Goal: Task Accomplishment & Management: Use online tool/utility

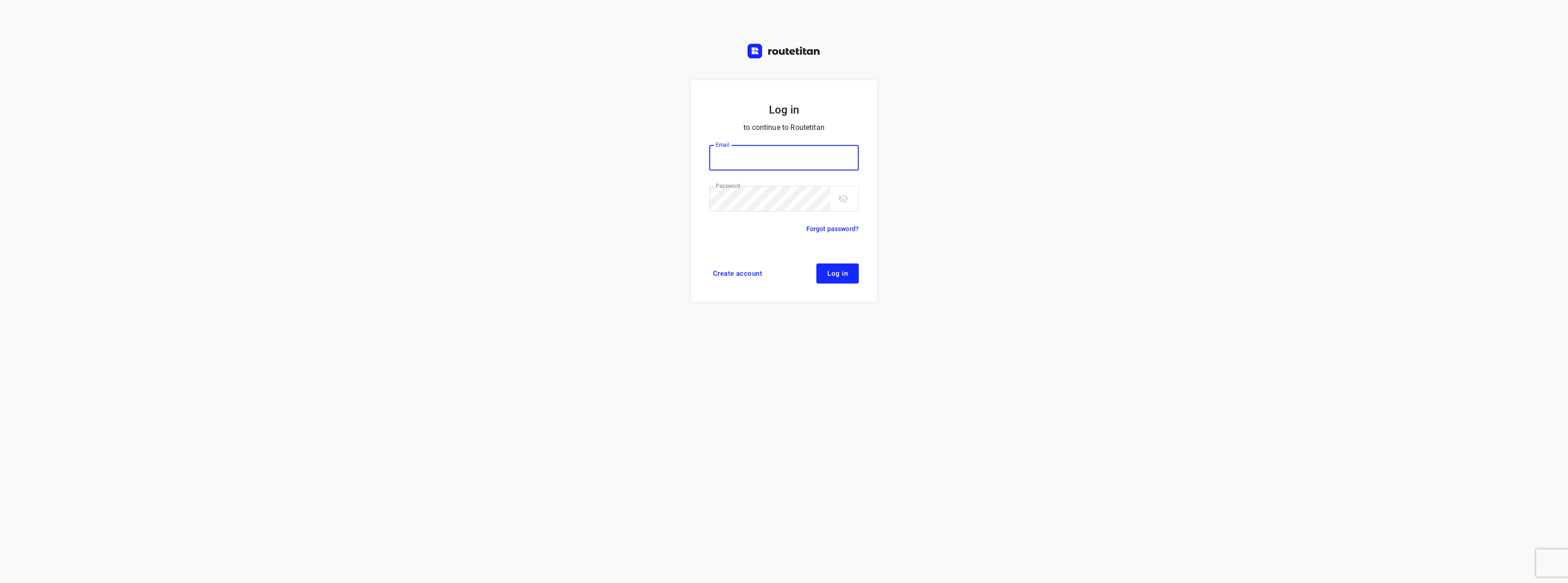
type input "[EMAIL_ADDRESS][DOMAIN_NAME]"
click at [851, 271] on button "Log in" at bounding box center [837, 273] width 42 height 20
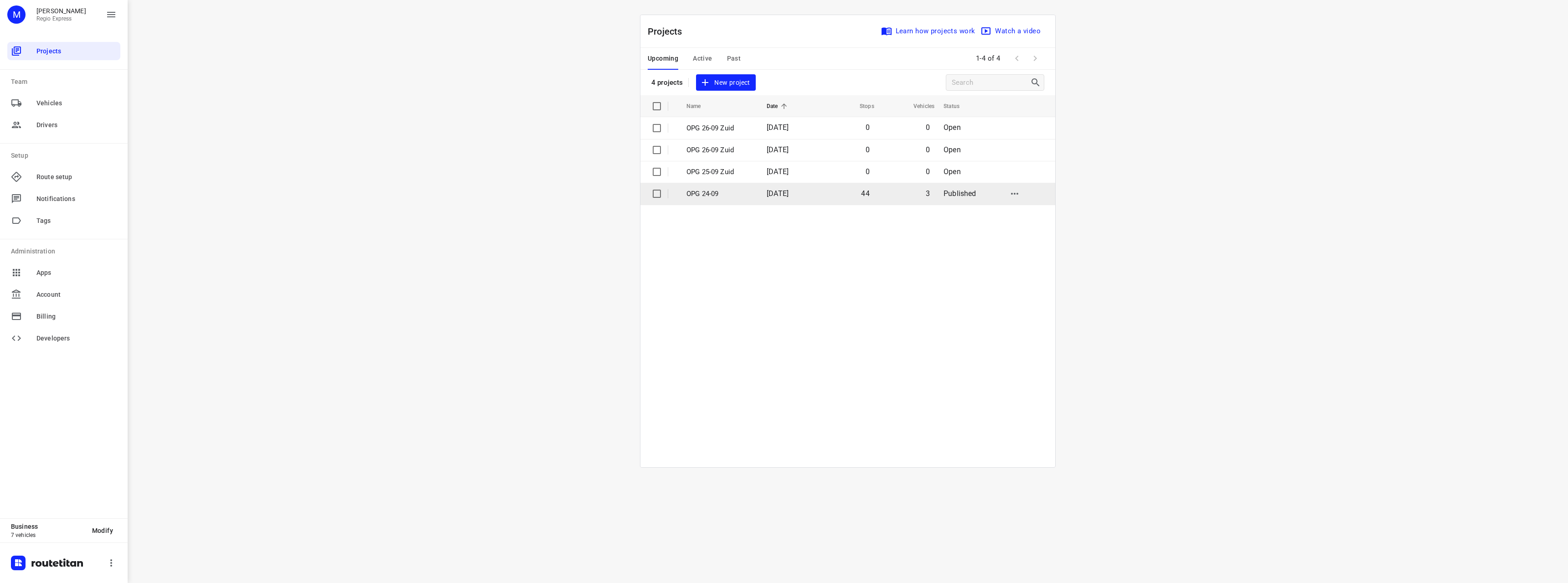
click at [843, 190] on td "44" at bounding box center [847, 194] width 58 height 22
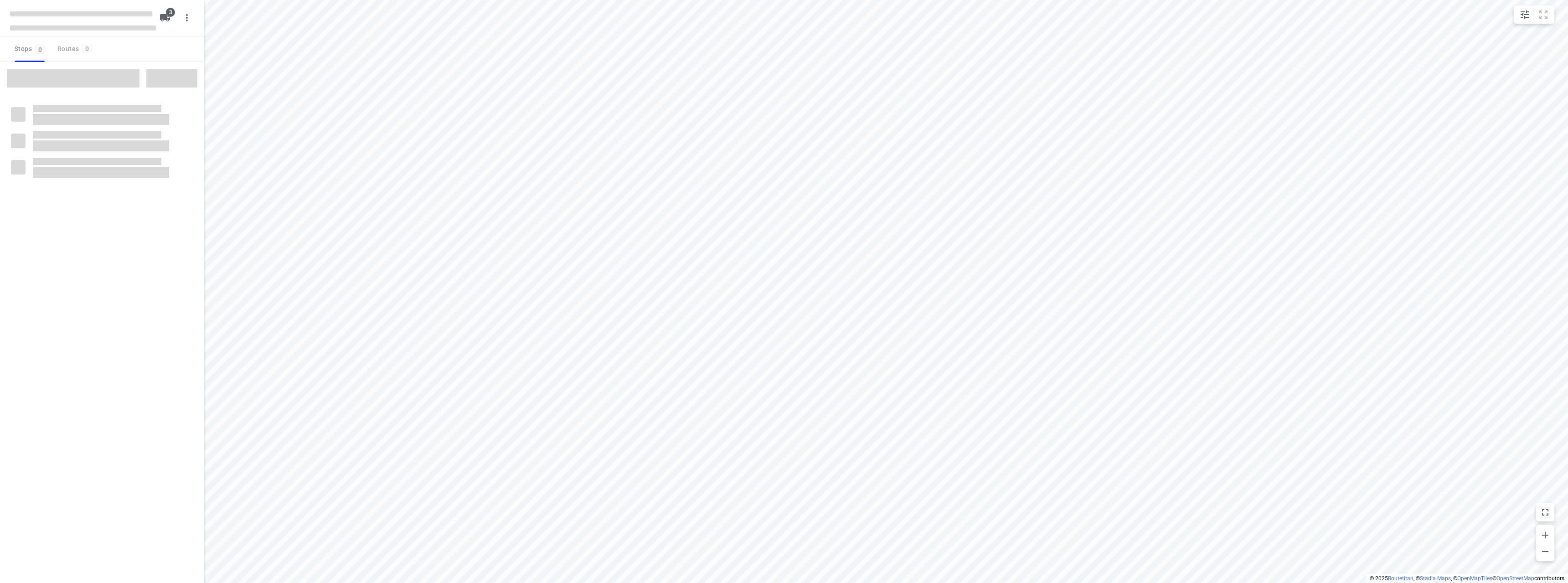
type input "distance"
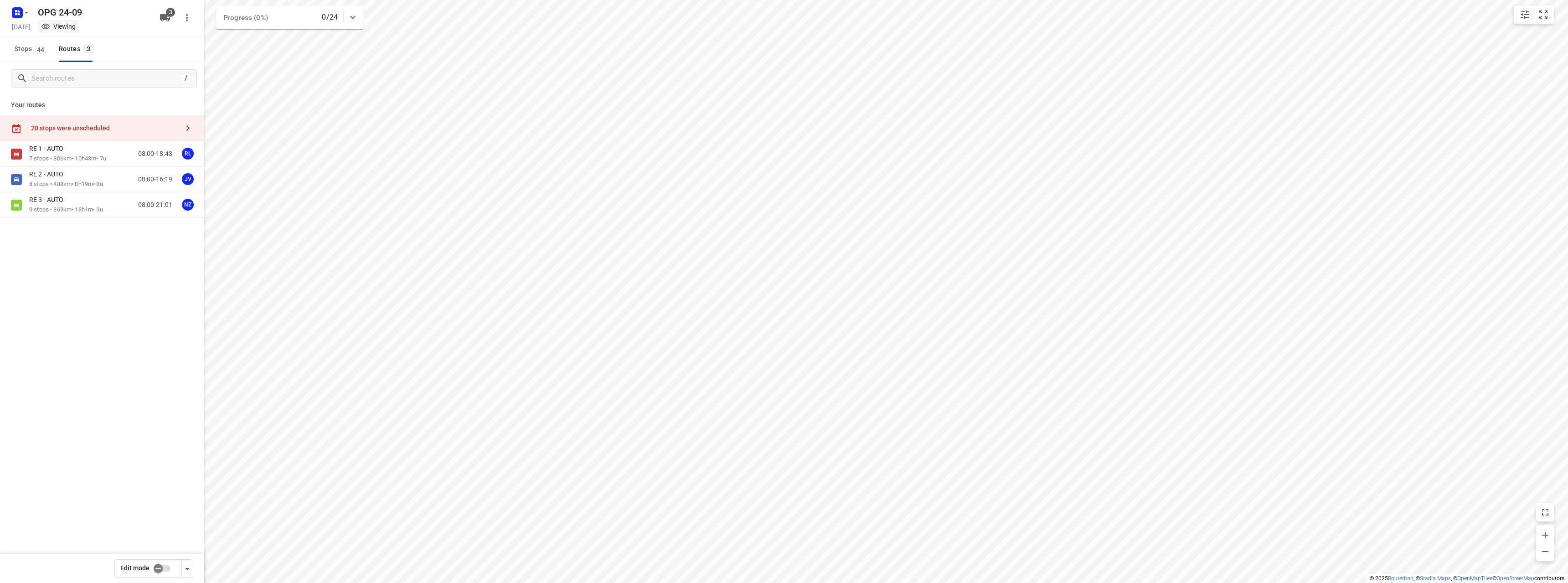
click at [163, 562] on input "checkbox" at bounding box center [158, 568] width 52 height 18
checkbox input "true"
click at [112, 202] on div "RE 3 - AUTO 9 stops • 869km • 13h1m • 9u 08:00-21:01 NZ" at bounding box center [117, 205] width 175 height 19
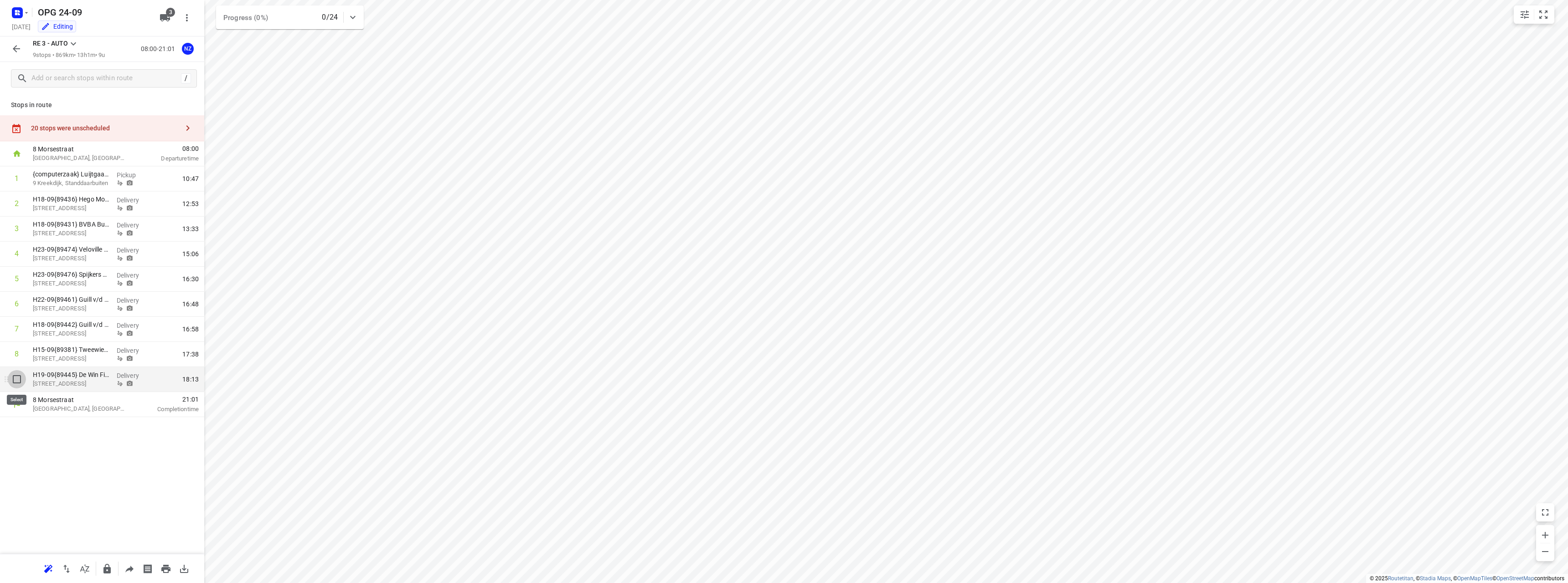
click at [19, 383] on input "checkbox" at bounding box center [17, 379] width 18 height 18
checkbox input "true"
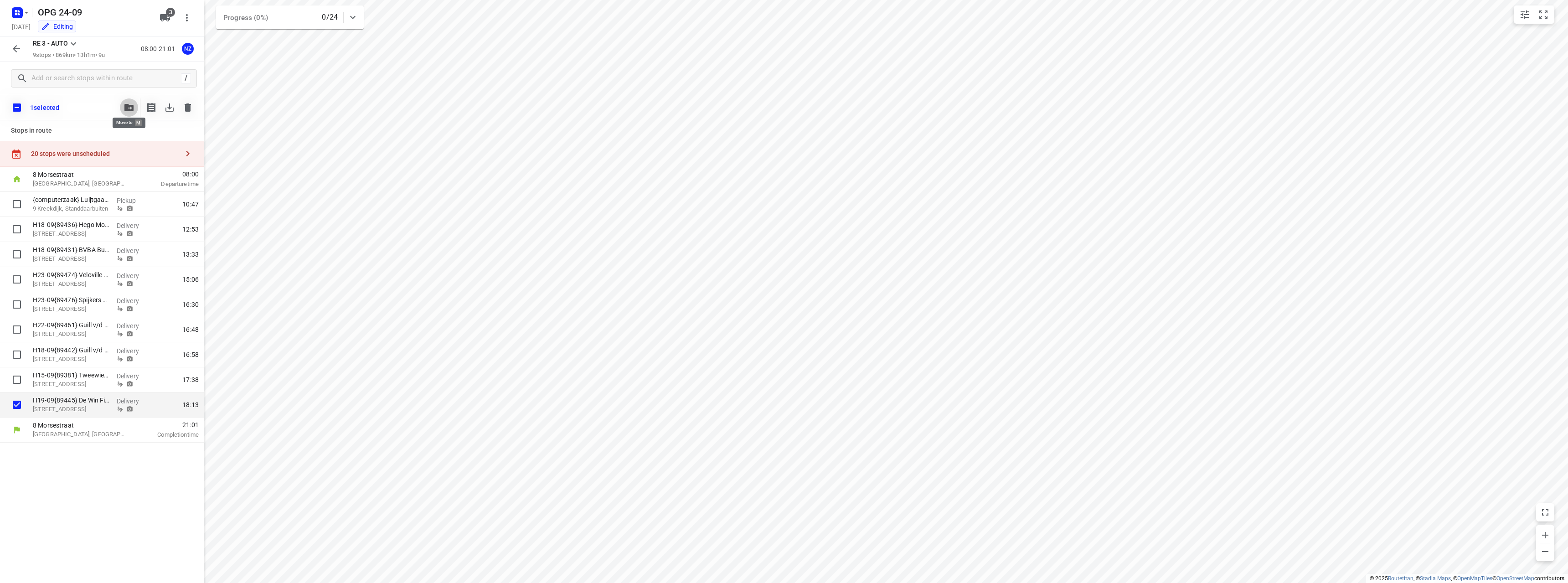
click at [126, 102] on button "button" at bounding box center [129, 108] width 18 height 18
click at [110, 219] on div "Unscheduled stops" at bounding box center [83, 225] width 110 height 18
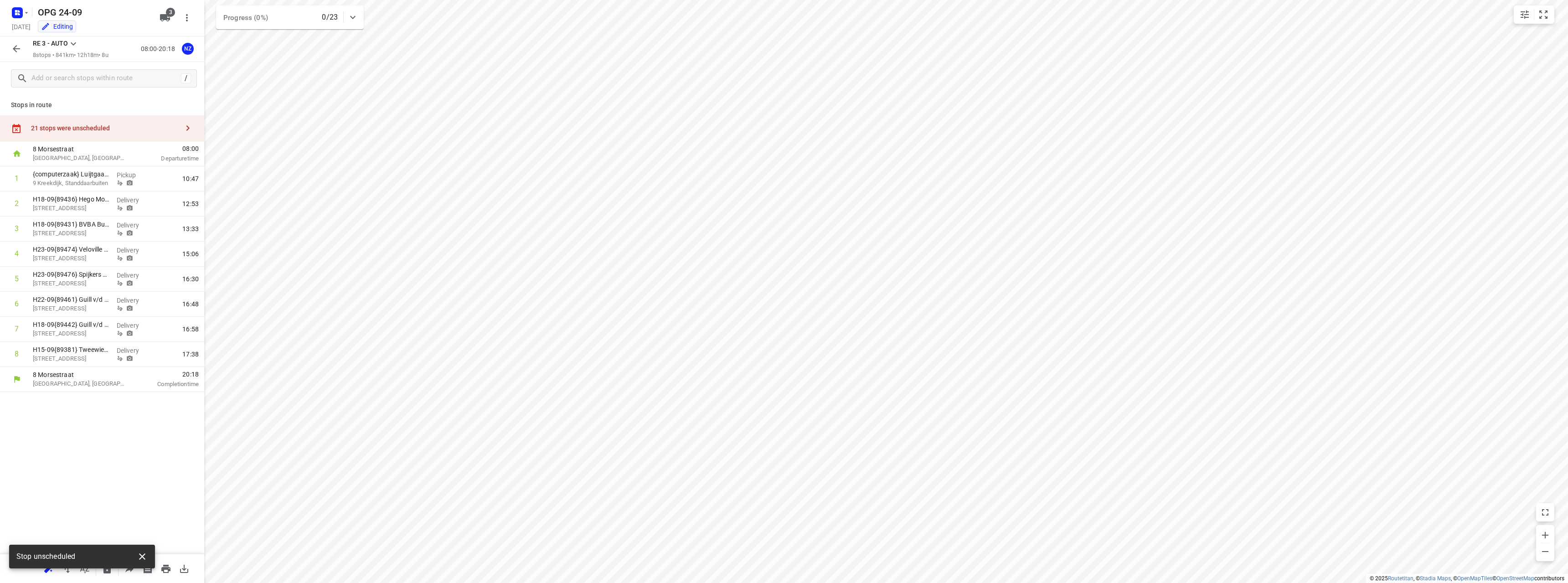
click at [143, 556] on icon "button" at bounding box center [142, 556] width 6 height 6
click at [69, 570] on icon "button" at bounding box center [66, 569] width 11 height 11
click at [16, 50] on icon "button" at bounding box center [16, 49] width 11 height 11
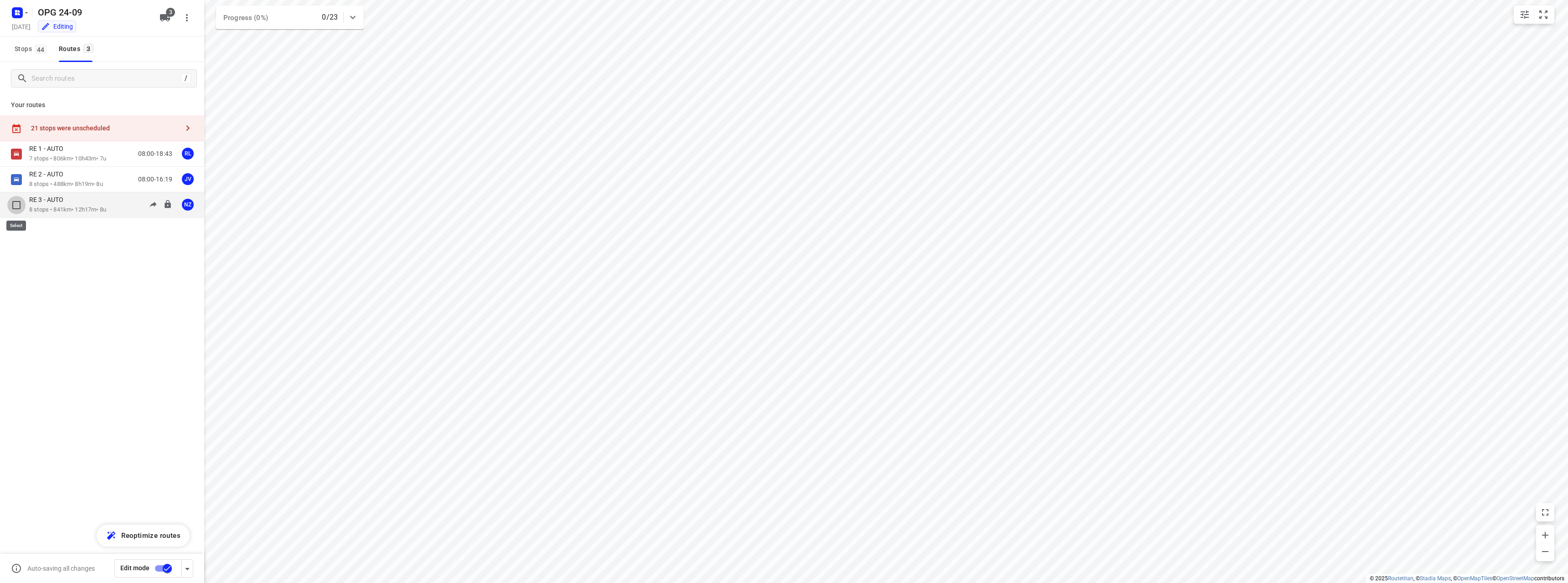
click at [16, 208] on input "checkbox" at bounding box center [16, 205] width 18 height 18
checkbox input "true"
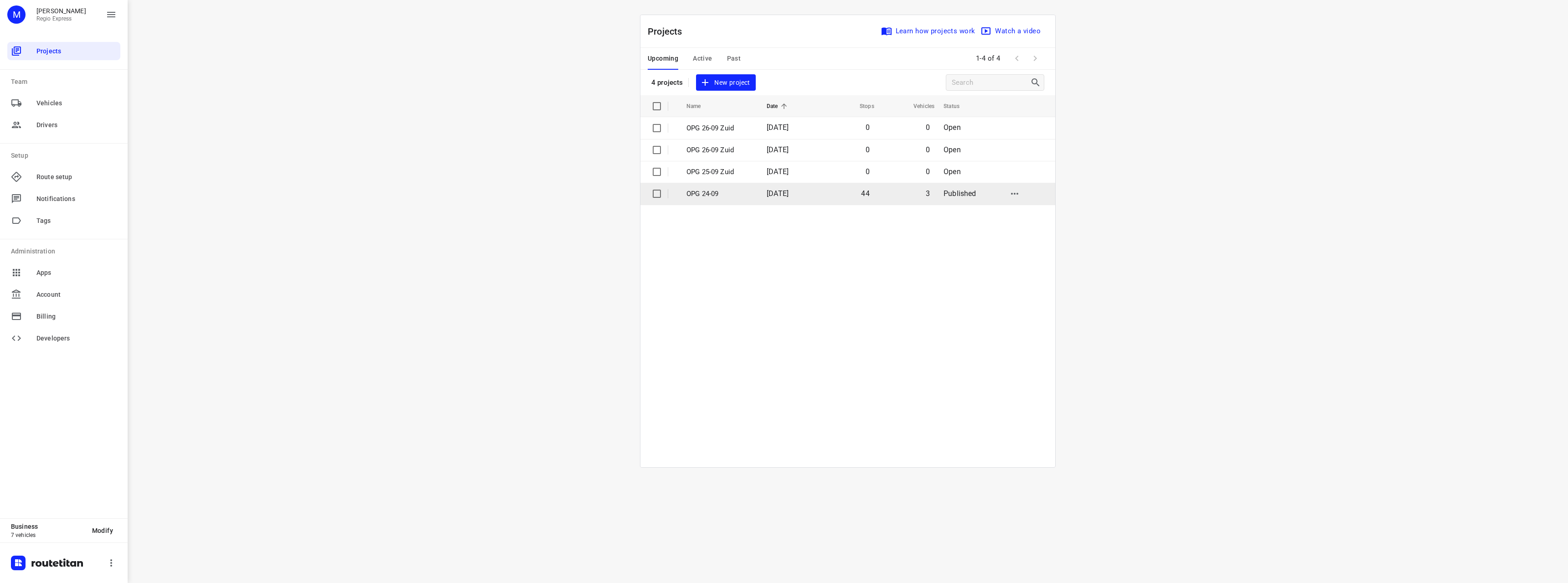
click at [699, 193] on p "OPG 24-09" at bounding box center [720, 194] width 67 height 10
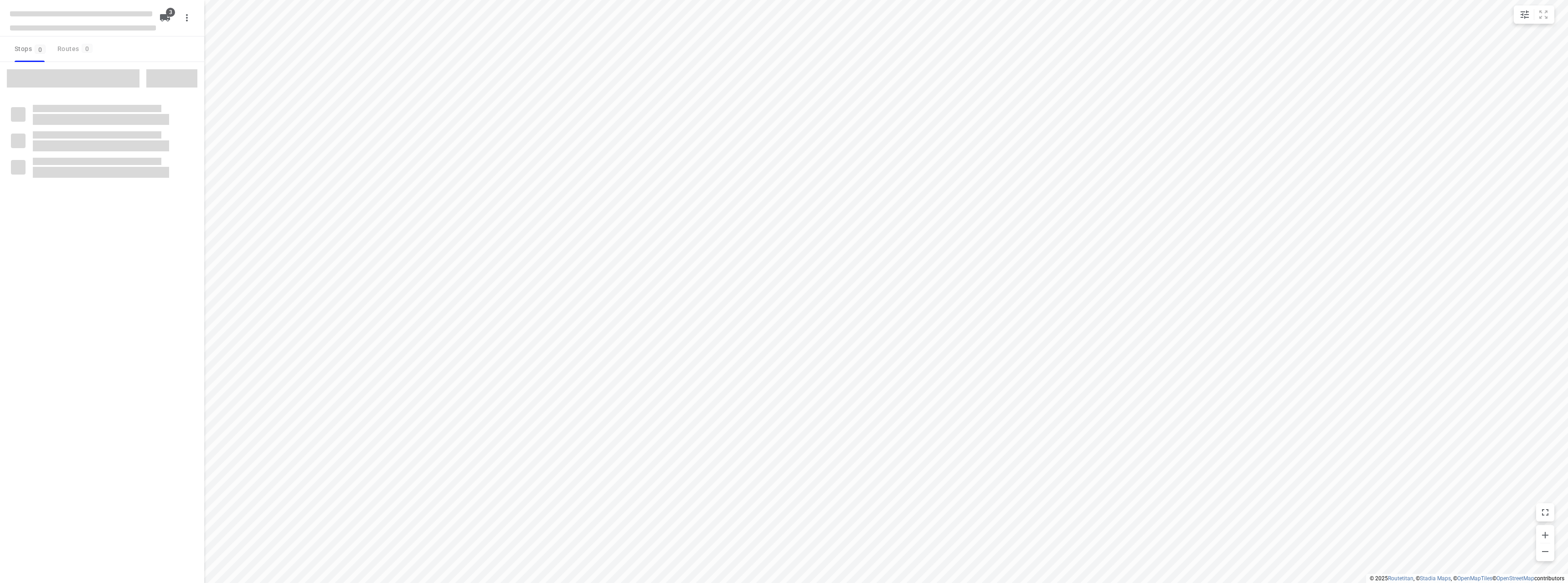
type input "distance"
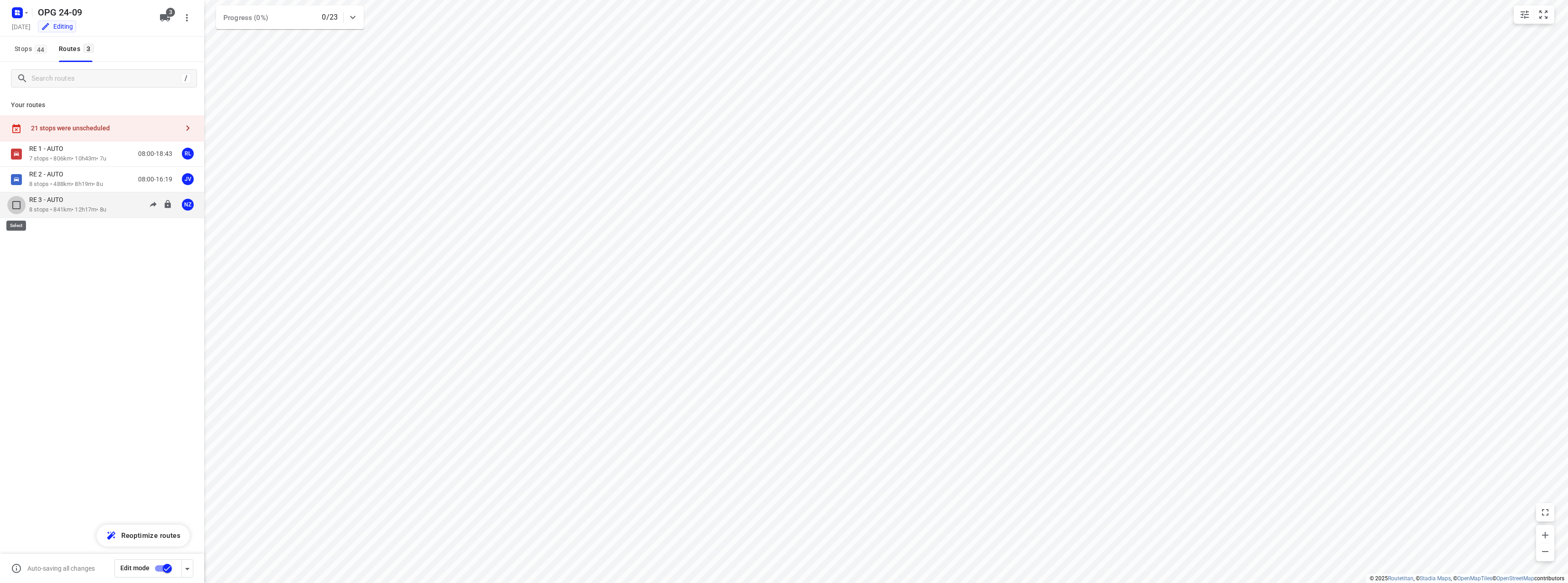
click at [18, 205] on input "checkbox" at bounding box center [16, 205] width 18 height 18
checkbox input "true"
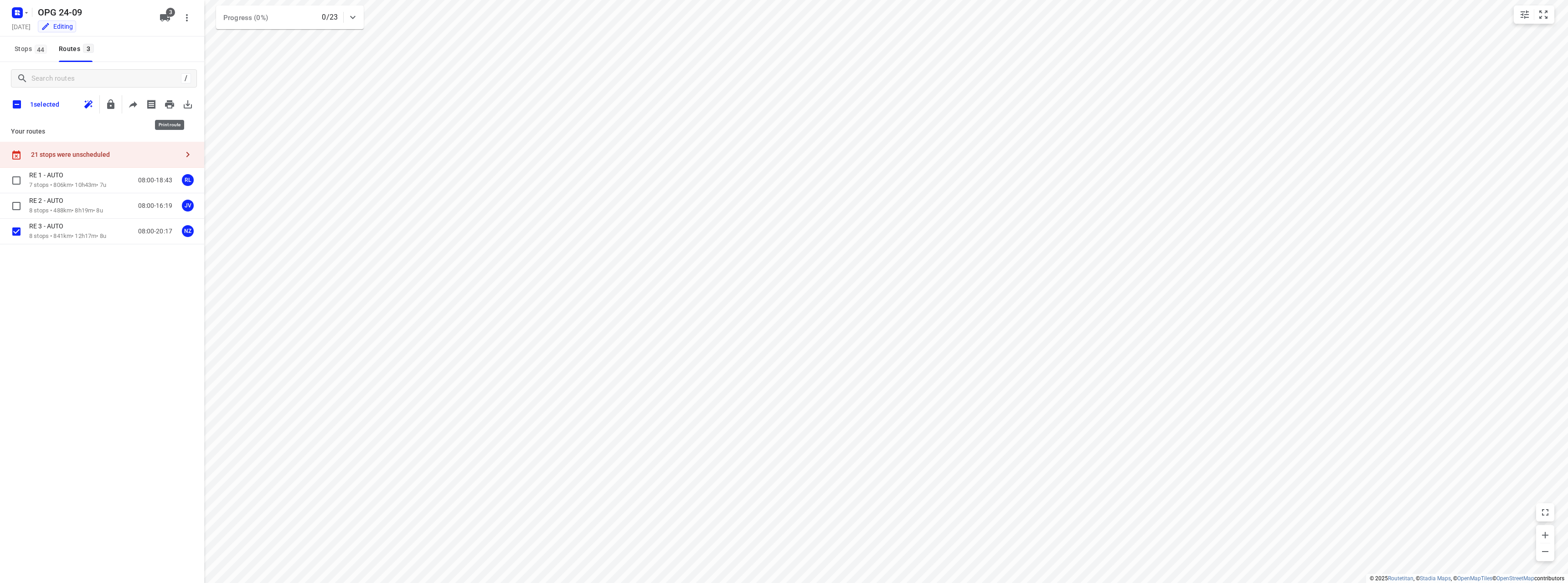
click at [173, 105] on icon "button" at bounding box center [169, 104] width 9 height 8
click at [12, 228] on input "checkbox" at bounding box center [16, 232] width 18 height 18
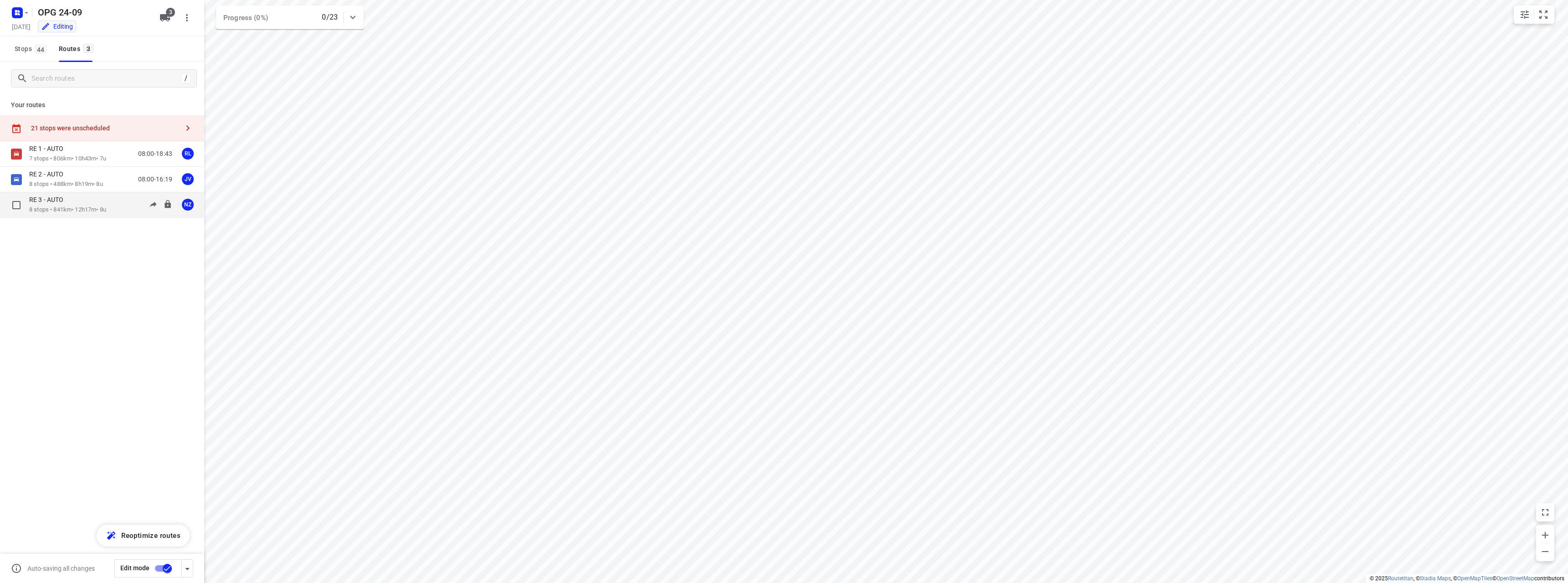
click at [101, 200] on div "RE 3 - AUTO" at bounding box center [67, 200] width 77 height 10
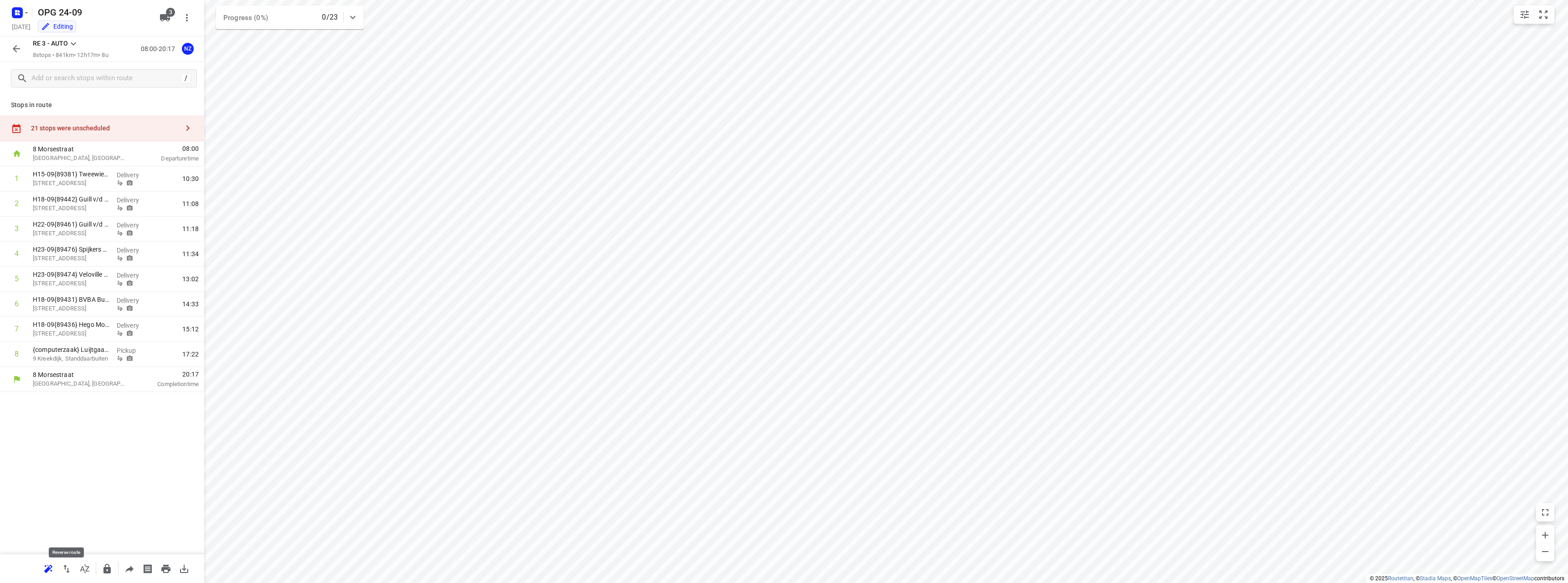
click at [70, 564] on icon "button" at bounding box center [66, 569] width 11 height 11
click at [21, 52] on icon "button" at bounding box center [16, 49] width 11 height 11
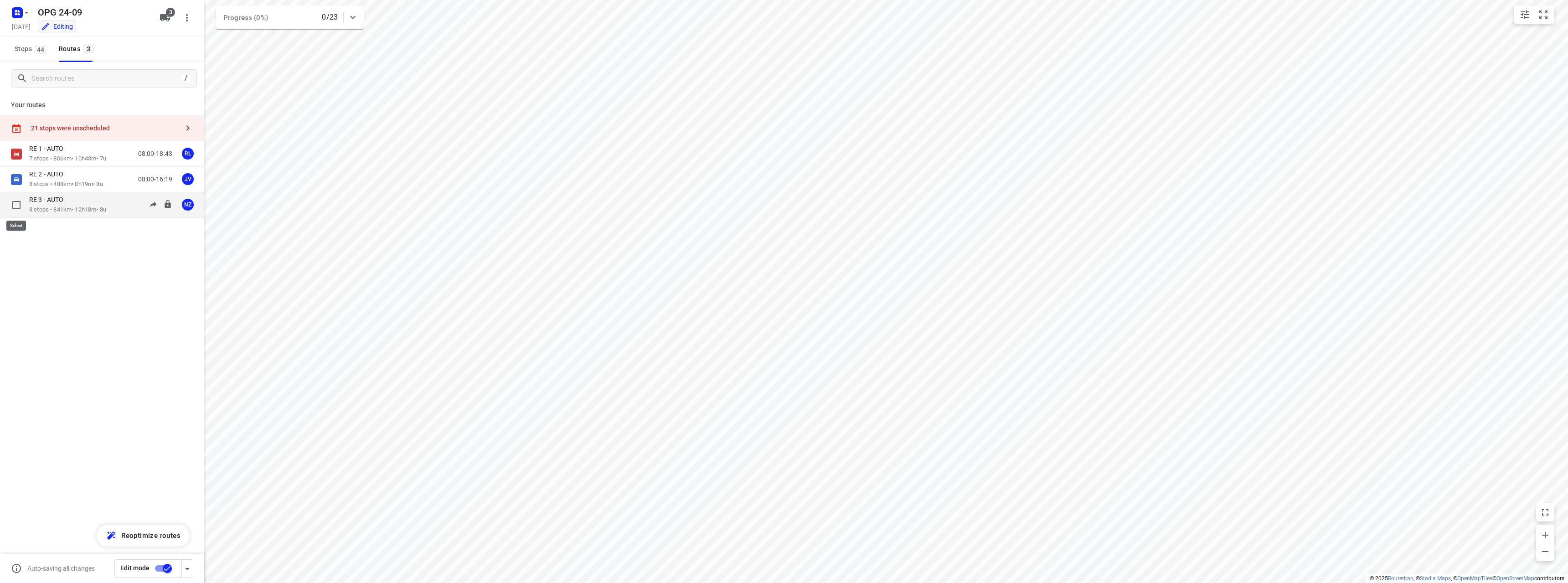
click at [21, 206] on input "checkbox" at bounding box center [16, 205] width 18 height 18
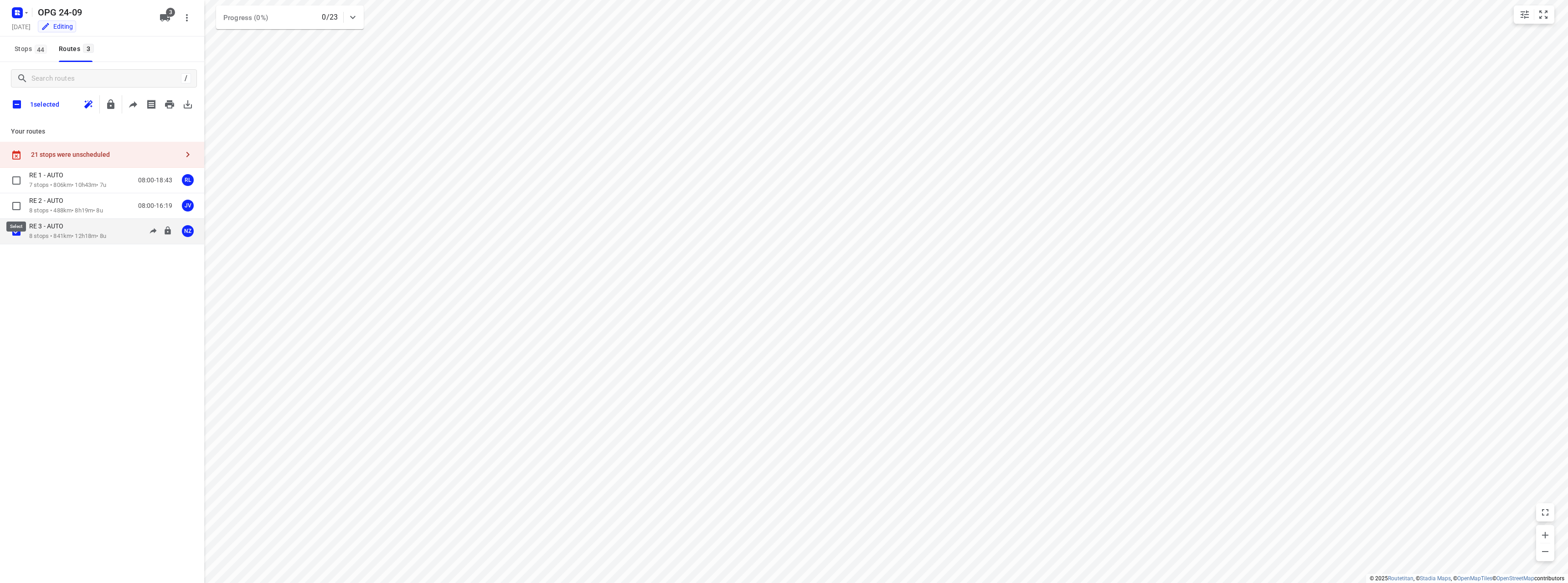
checkbox input "true"
click at [174, 108] on icon "button" at bounding box center [169, 104] width 11 height 11
click at [16, 103] on input "checkbox" at bounding box center [17, 104] width 19 height 19
checkbox input "true"
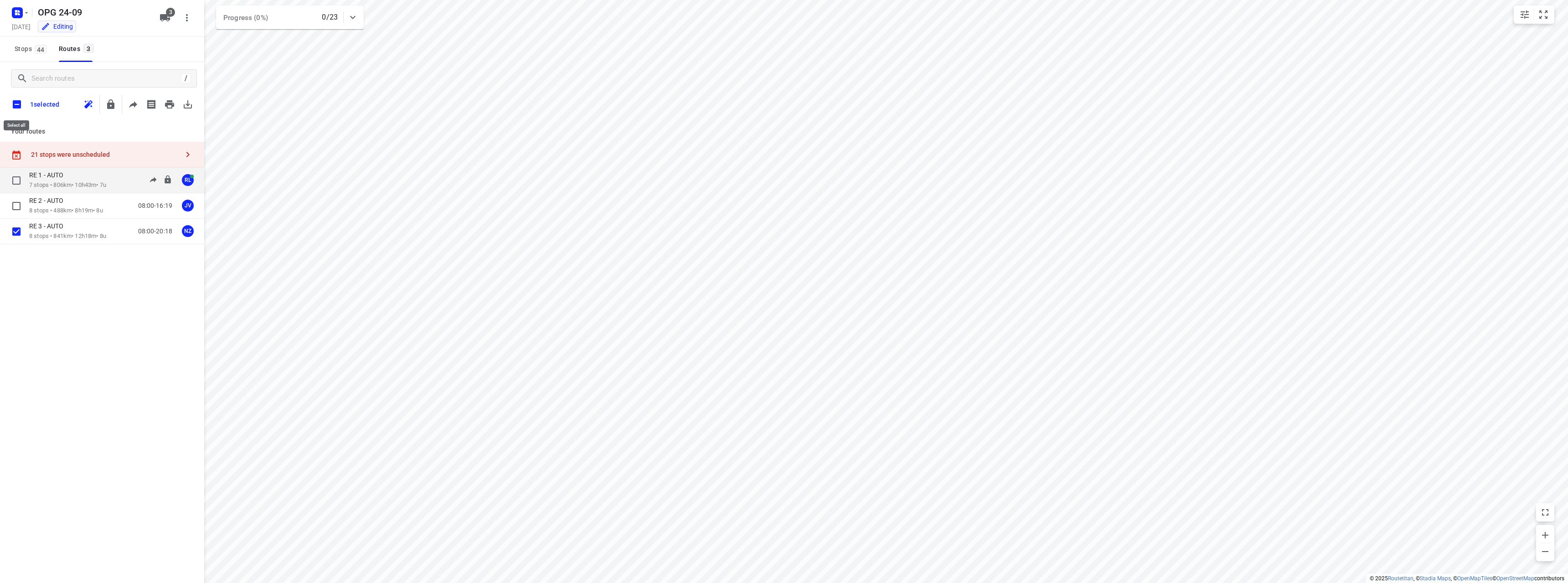
checkbox input "true"
click at [18, 106] on input "checkbox" at bounding box center [17, 104] width 19 height 19
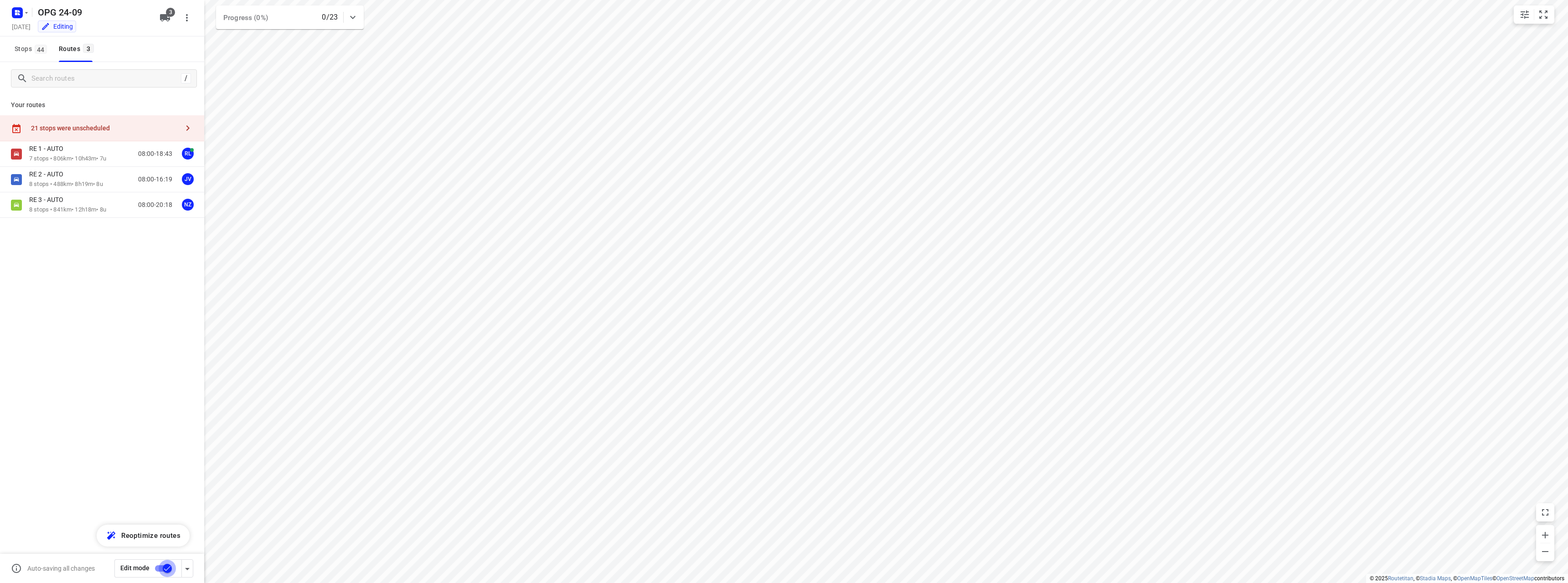
click at [164, 566] on input "checkbox" at bounding box center [167, 568] width 52 height 18
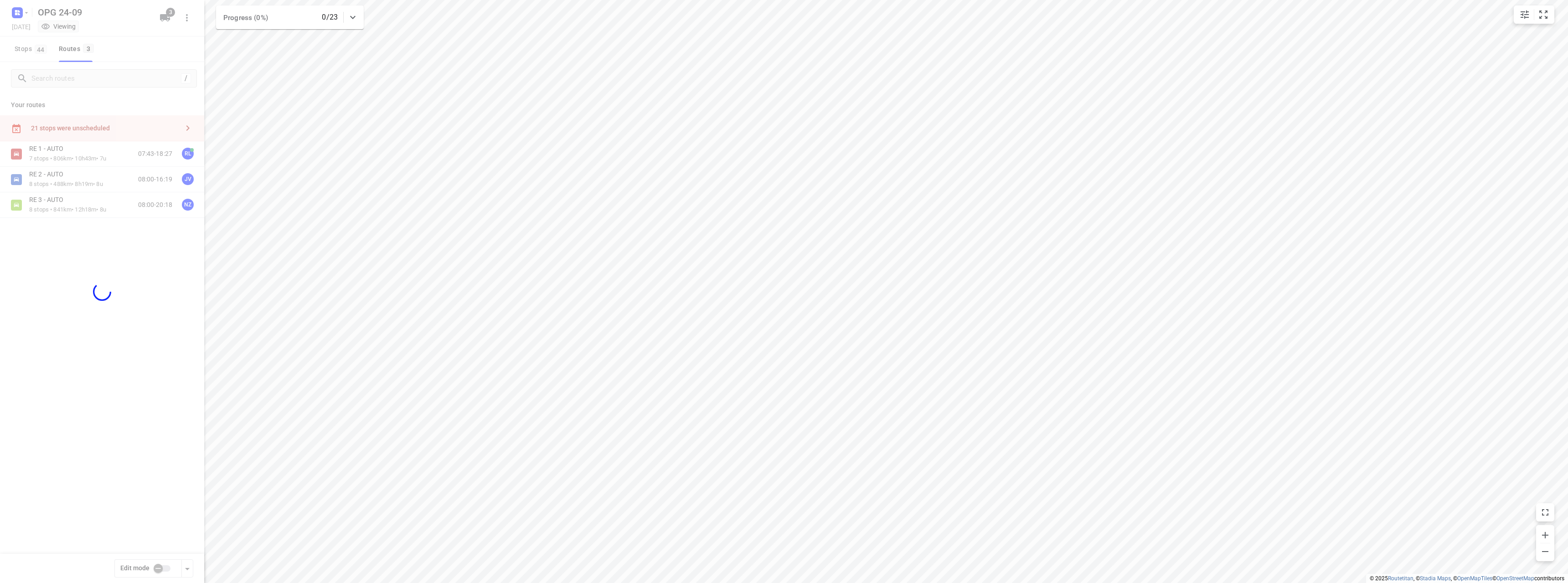
checkbox input "false"
